Goal: Task Accomplishment & Management: Manage account settings

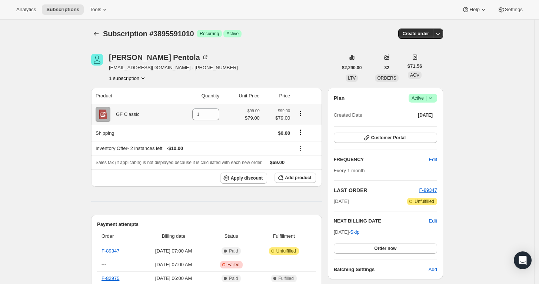
scroll to position [82, 0]
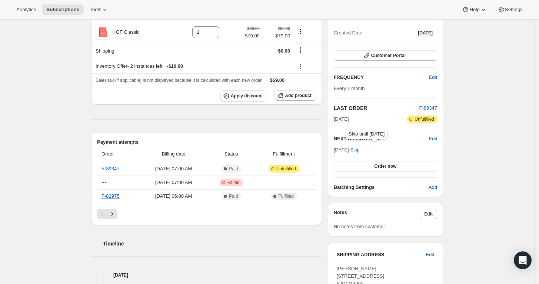
drag, startPoint x: 334, startPoint y: 147, endPoint x: 364, endPoint y: 150, distance: 30.8
click at [365, 150] on div "Plan Success Active | Created Date Jul 23, 2022 Customer Portal FREQUENCY Edit …" at bounding box center [385, 101] width 115 height 191
click at [359, 150] on span "Nov 13, 2025 · Skip" at bounding box center [347, 150] width 26 height 6
drag, startPoint x: 364, startPoint y: 149, endPoint x: 352, endPoint y: 150, distance: 11.9
click at [352, 150] on span "Nov 13, 2025 · Skip" at bounding box center [347, 150] width 26 height 6
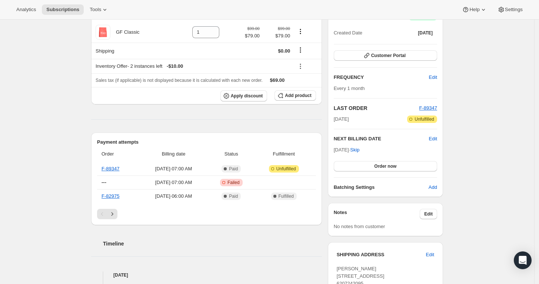
drag, startPoint x: 335, startPoint y: 147, endPoint x: 364, endPoint y: 148, distance: 29.6
click at [364, 148] on div "Plan Success Active | Created Date Jul 23, 2022 Customer Portal FREQUENCY Edit …" at bounding box center [385, 101] width 115 height 191
copy span "Nov 13, 2025"
click at [119, 168] on link "F-89347" at bounding box center [110, 169] width 18 height 6
